Goal: Find specific page/section: Find specific page/section

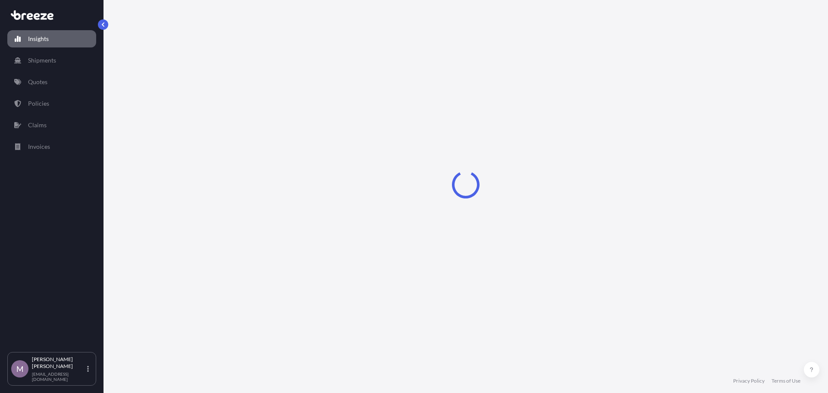
select select "2025"
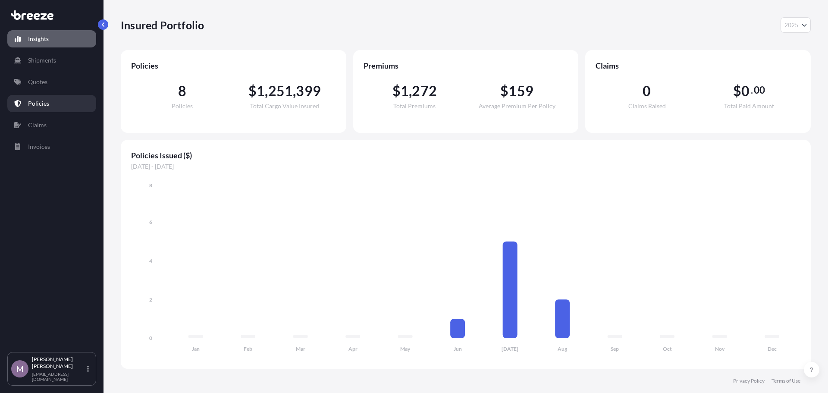
click at [42, 101] on p "Policies" at bounding box center [38, 103] width 21 height 9
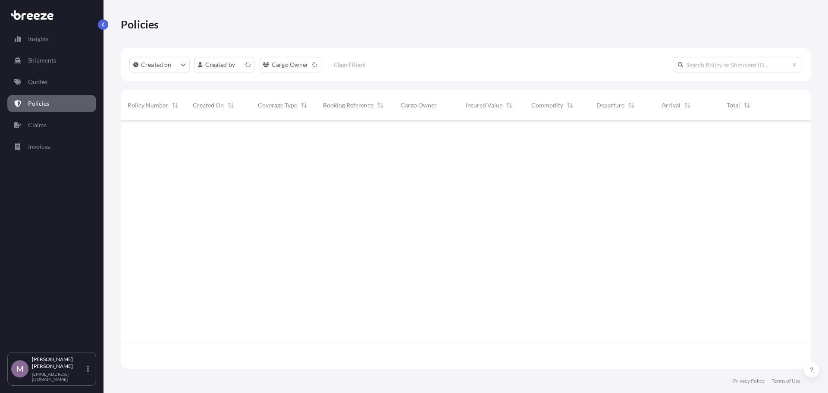
scroll to position [246, 684]
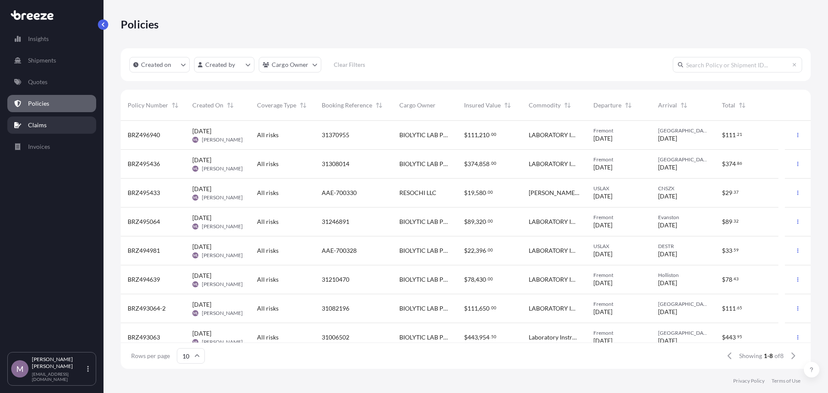
click at [44, 129] on link "Claims" at bounding box center [51, 124] width 89 height 17
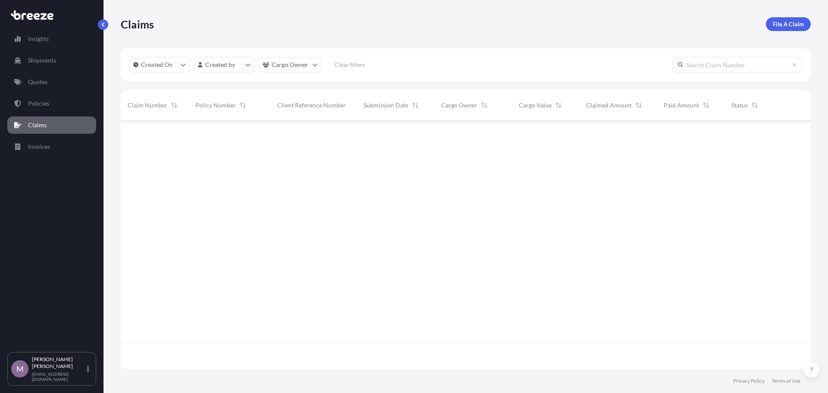
scroll to position [246, 684]
click at [52, 112] on link "Policies" at bounding box center [51, 103] width 89 height 17
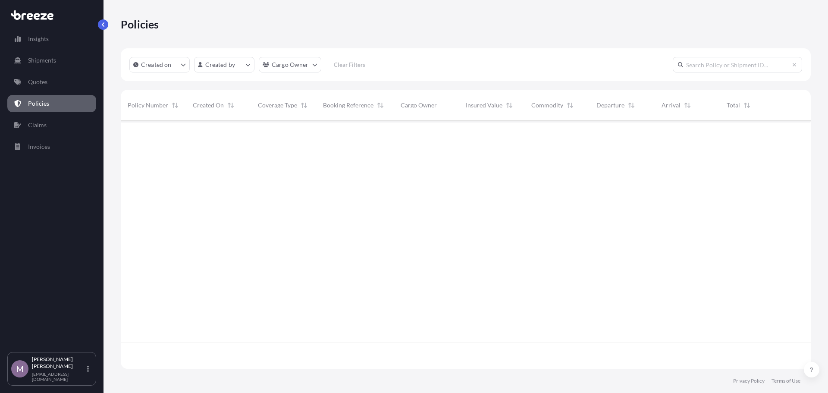
scroll to position [246, 684]
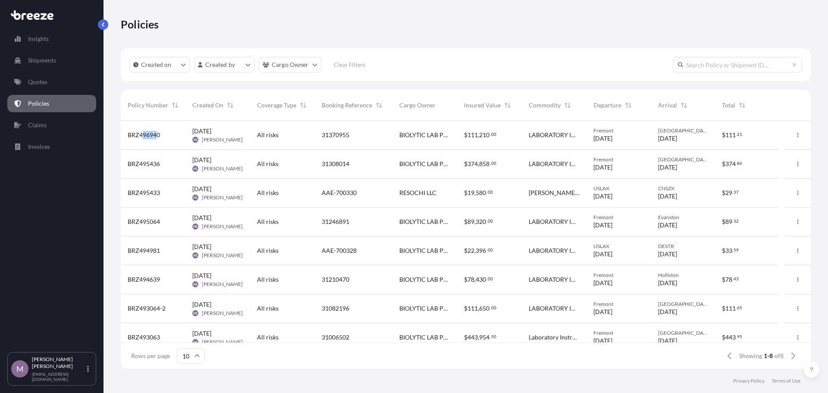
drag, startPoint x: 155, startPoint y: 137, endPoint x: 141, endPoint y: 136, distance: 14.2
click at [141, 136] on span "BRZ496940" at bounding box center [144, 135] width 32 height 9
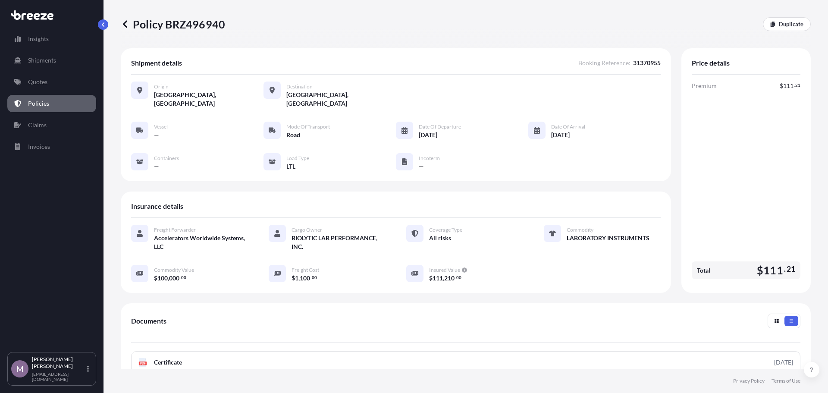
click at [642, 63] on span "31370955" at bounding box center [647, 63] width 28 height 9
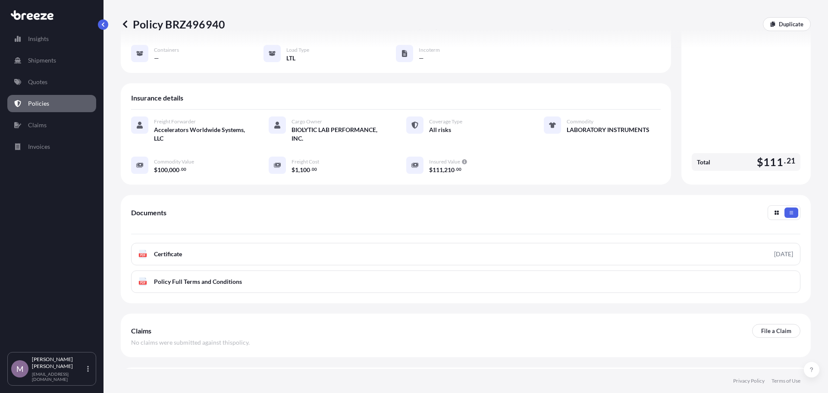
scroll to position [126, 0]
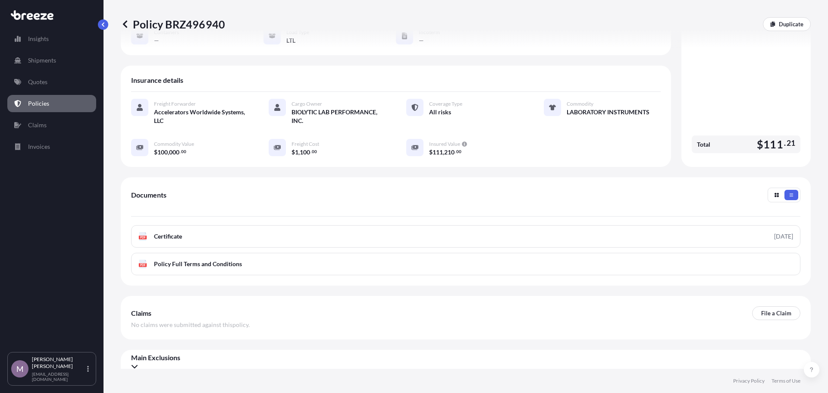
click at [214, 28] on p "Policy BRZ496940" at bounding box center [173, 24] width 104 height 14
copy p "BRZ496940"
